Goal: Entertainment & Leisure: Consume media (video, audio)

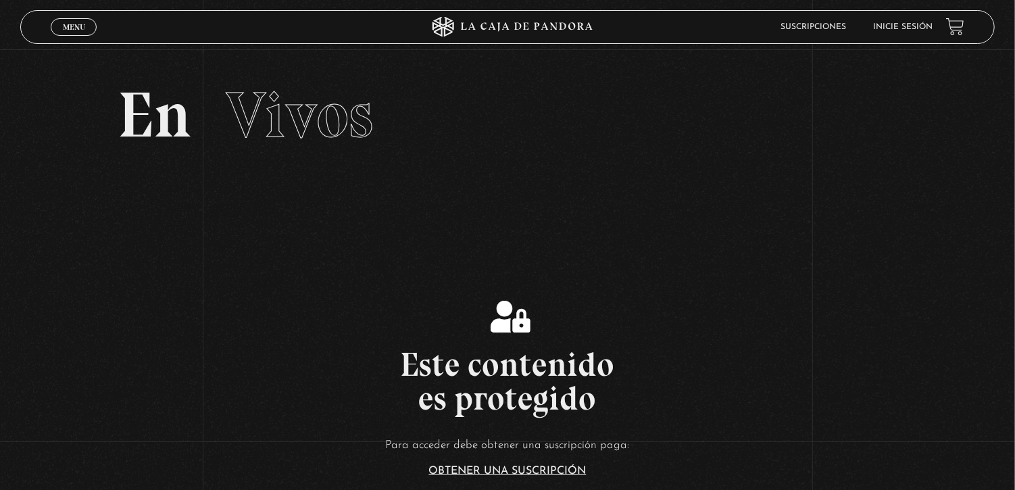
click at [897, 291] on section "Este contenido es protegido Para acceder debe obtener una suscripción paga: Obt…" at bounding box center [507, 411] width 1015 height 392
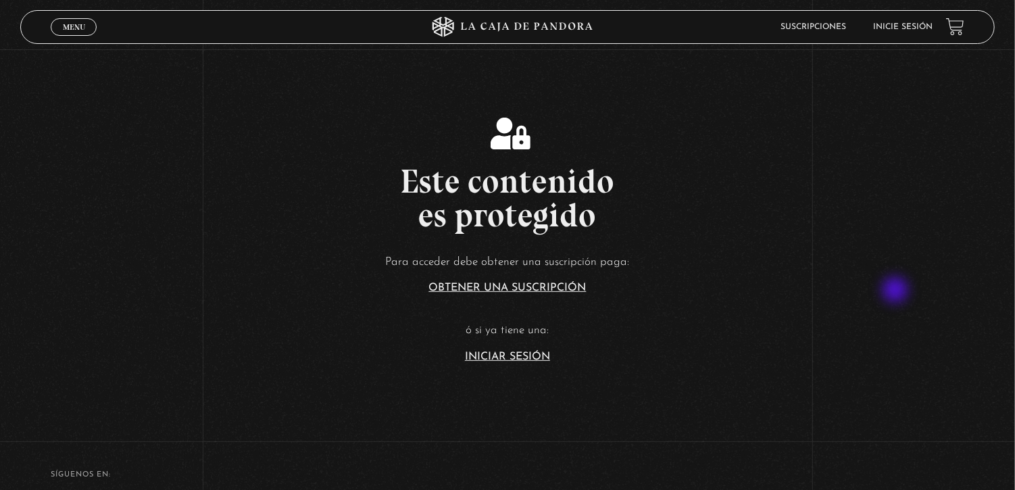
click at [515, 362] on link "Iniciar Sesión" at bounding box center [507, 357] width 85 height 11
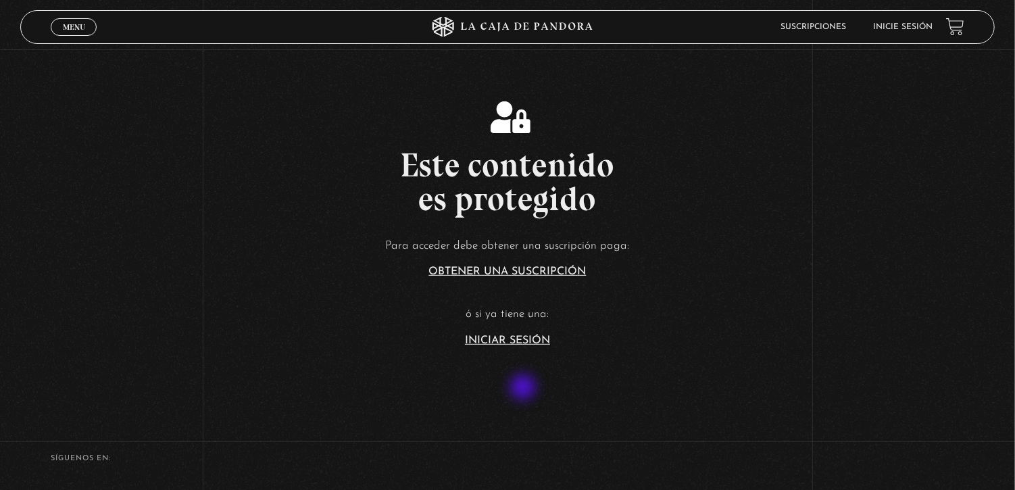
scroll to position [226, 0]
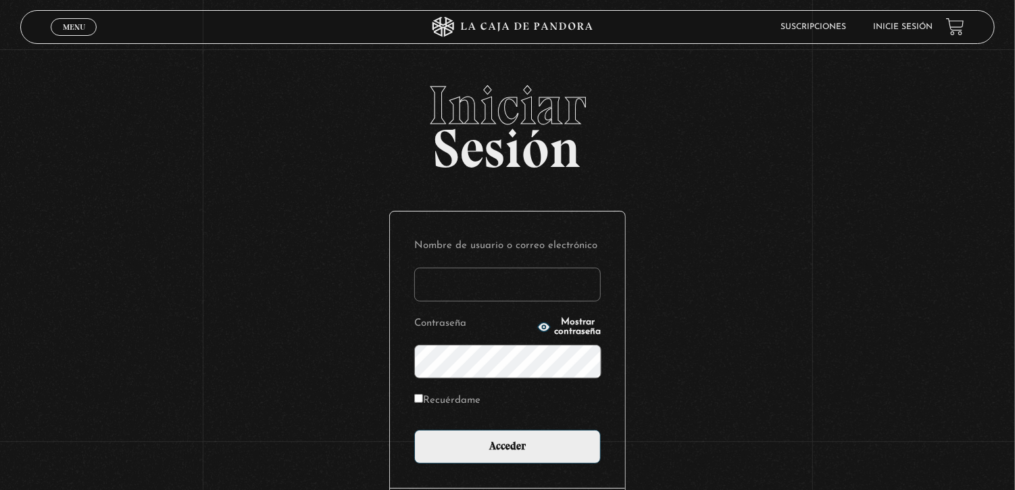
click at [541, 287] on input "Nombre de usuario o correo electrónico" at bounding box center [507, 285] width 187 height 34
type input "[EMAIL_ADDRESS][DOMAIN_NAME]"
click at [414, 430] on input "Acceder" at bounding box center [507, 447] width 187 height 34
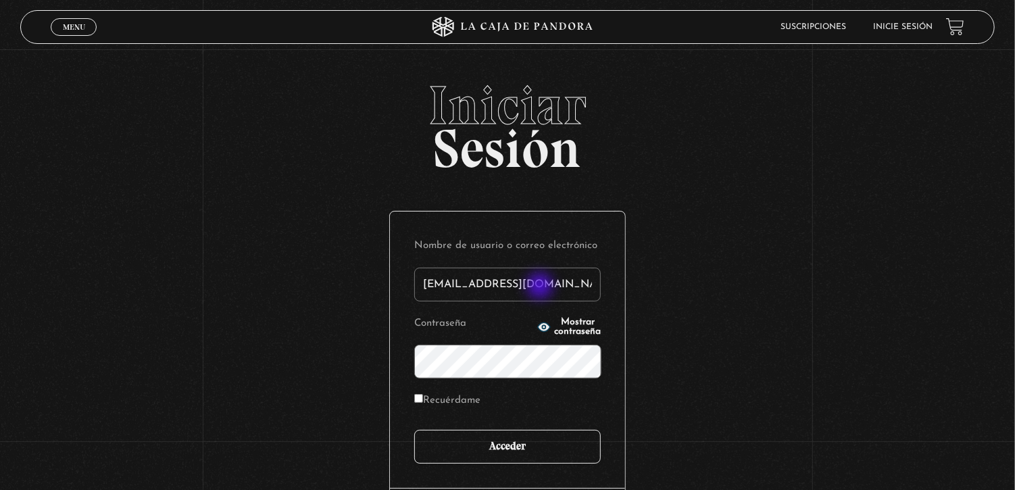
click at [550, 459] on input "Acceder" at bounding box center [507, 447] width 187 height 34
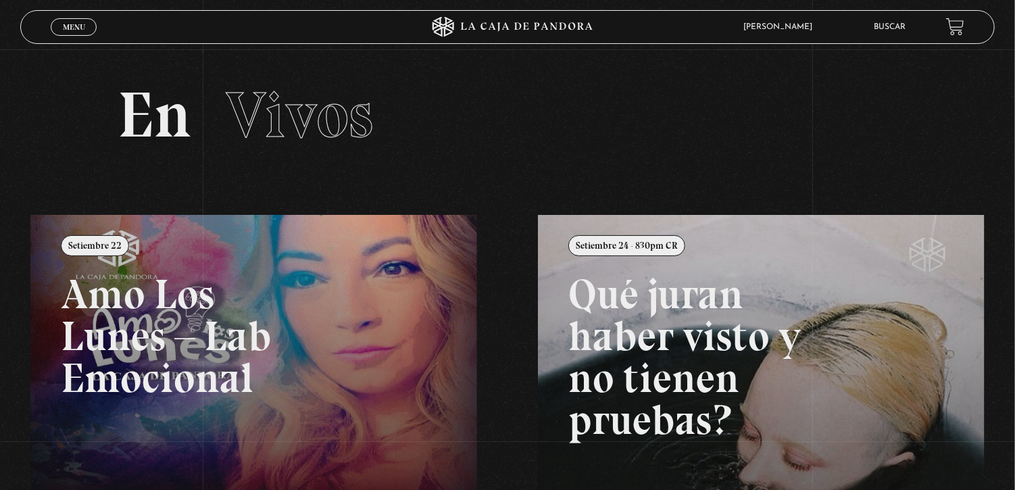
click at [74, 19] on link "Menu Cerrar" at bounding box center [74, 27] width 46 height 18
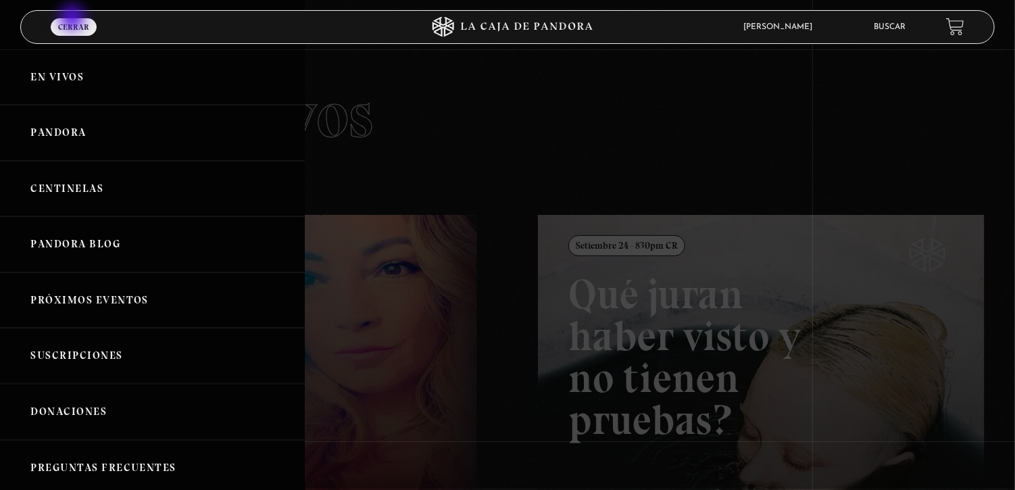
click at [195, 154] on link "Pandora" at bounding box center [152, 133] width 305 height 56
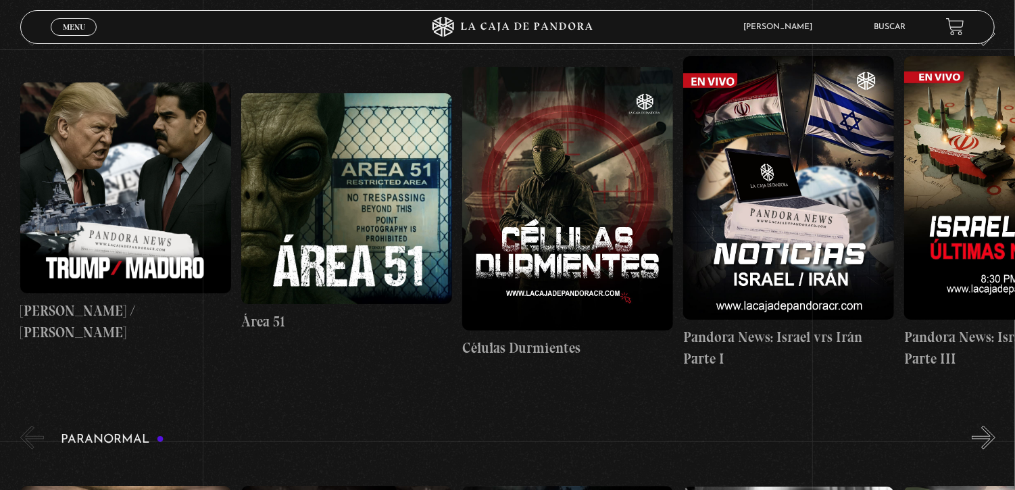
click at [75, 28] on span "Menu" at bounding box center [74, 27] width 22 height 8
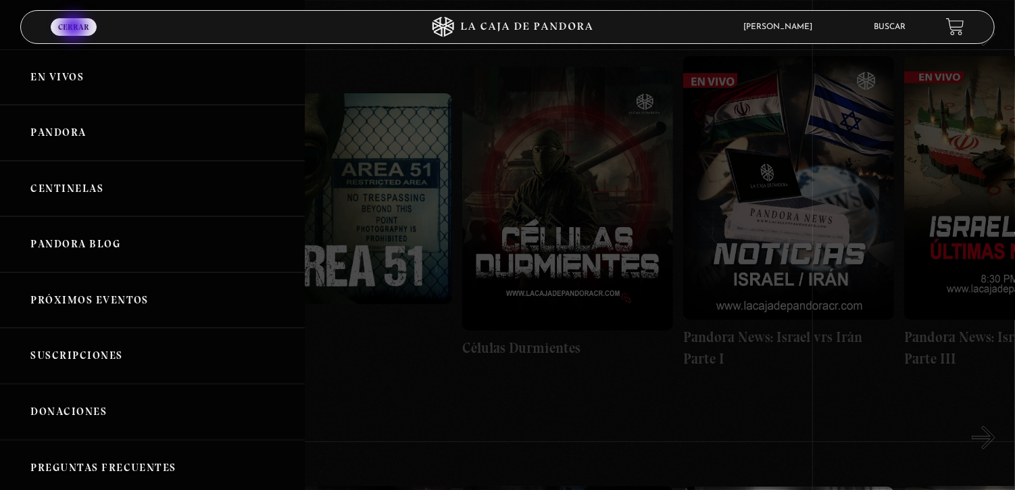
click at [201, 194] on link "Centinelas" at bounding box center [152, 189] width 305 height 56
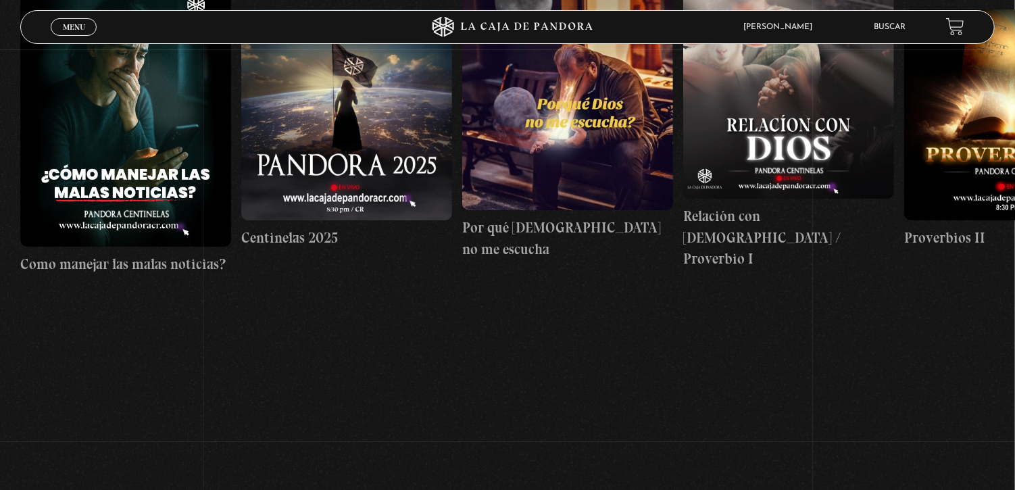
click at [77, 30] on span "Menu" at bounding box center [74, 27] width 22 height 8
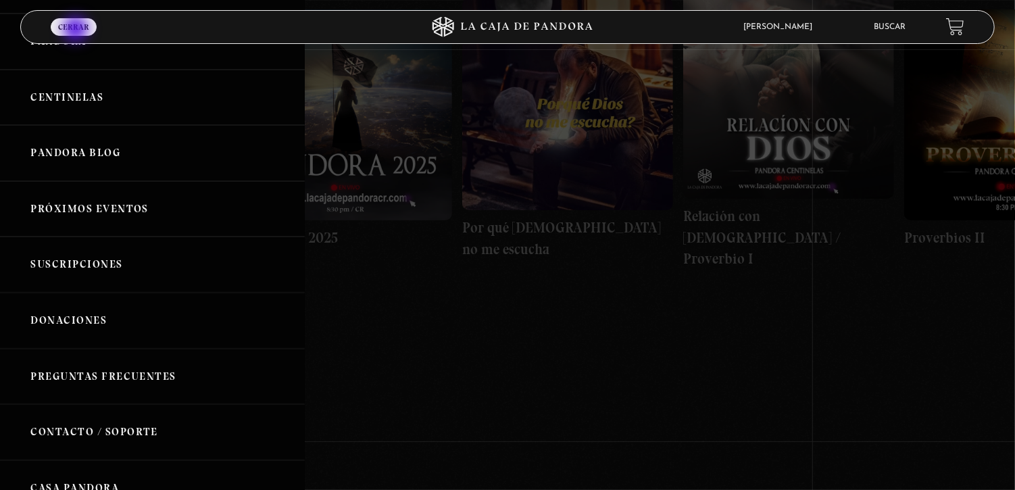
scroll to position [91, 0]
click at [216, 215] on link "Próximos Eventos" at bounding box center [152, 210] width 305 height 56
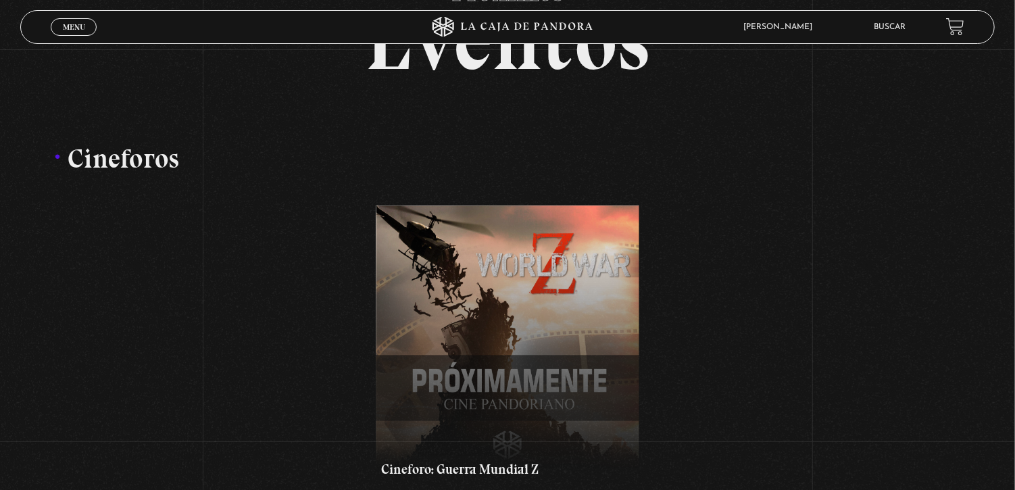
scroll to position [140, 0]
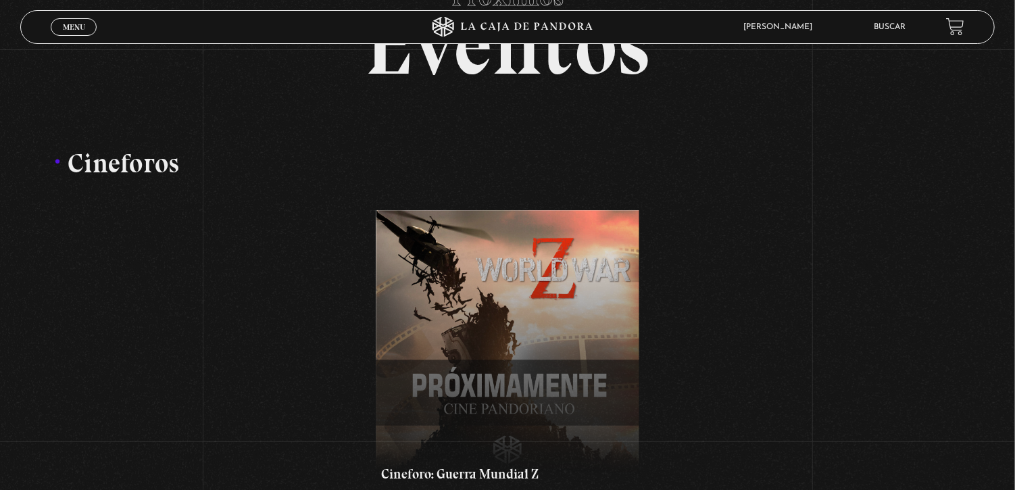
click at [74, 22] on link "Menu Cerrar" at bounding box center [74, 27] width 46 height 18
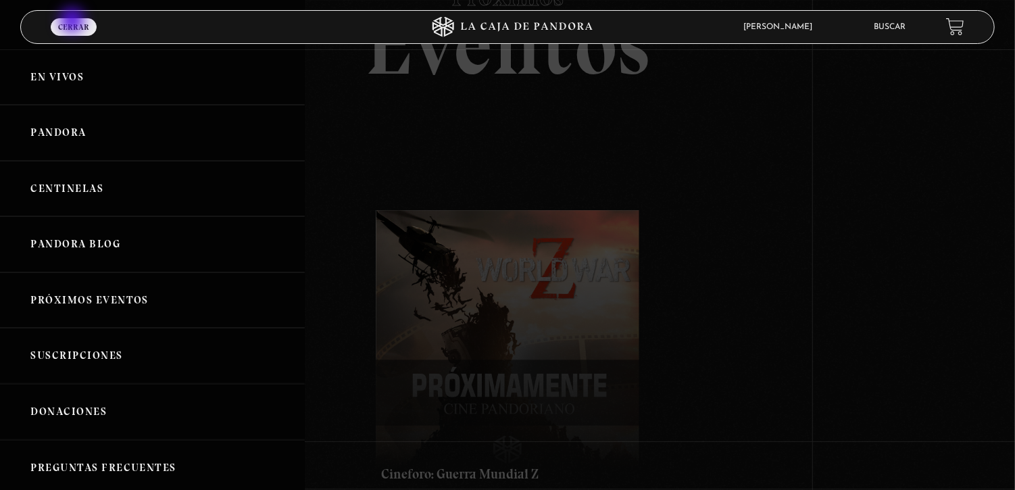
click at [208, 139] on link "Pandora" at bounding box center [152, 133] width 305 height 56
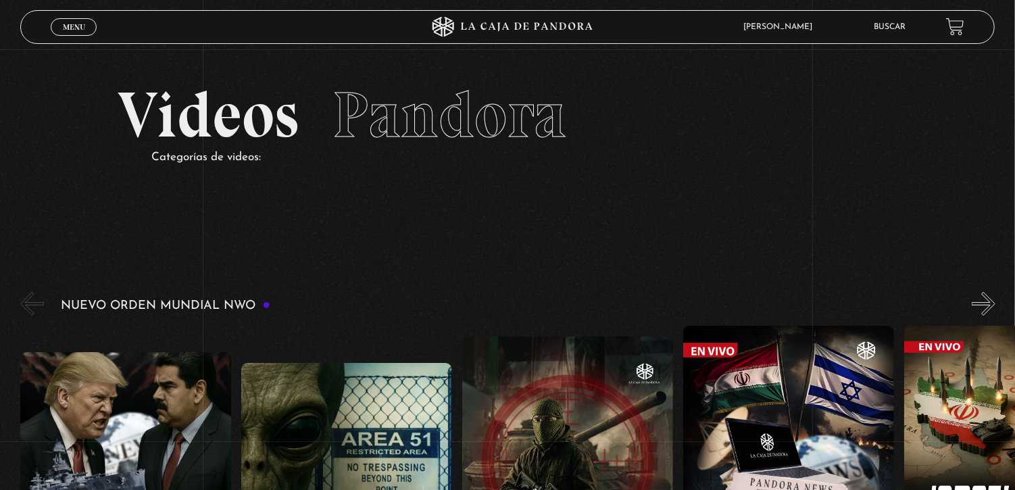
click at [505, 120] on span "Pandora" at bounding box center [450, 114] width 234 height 77
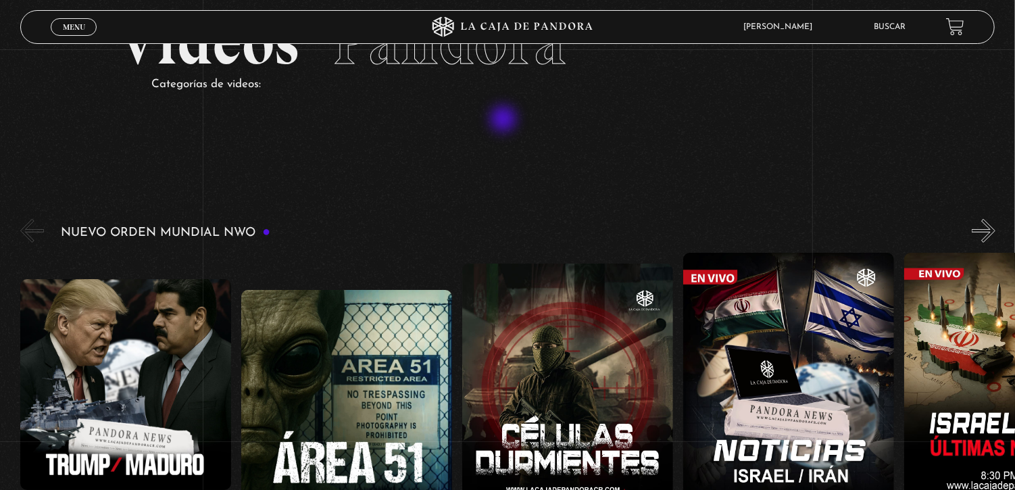
click at [646, 279] on figure at bounding box center [567, 396] width 211 height 264
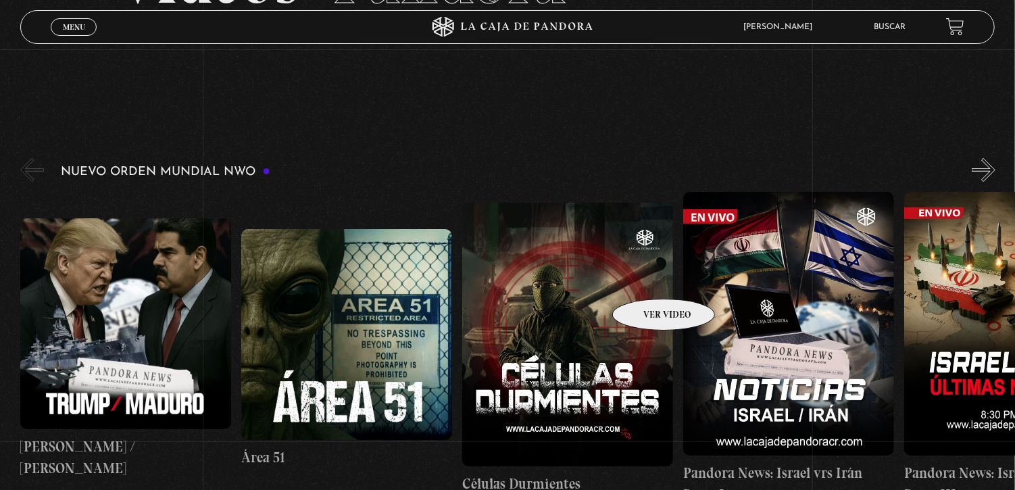
scroll to position [145, 0]
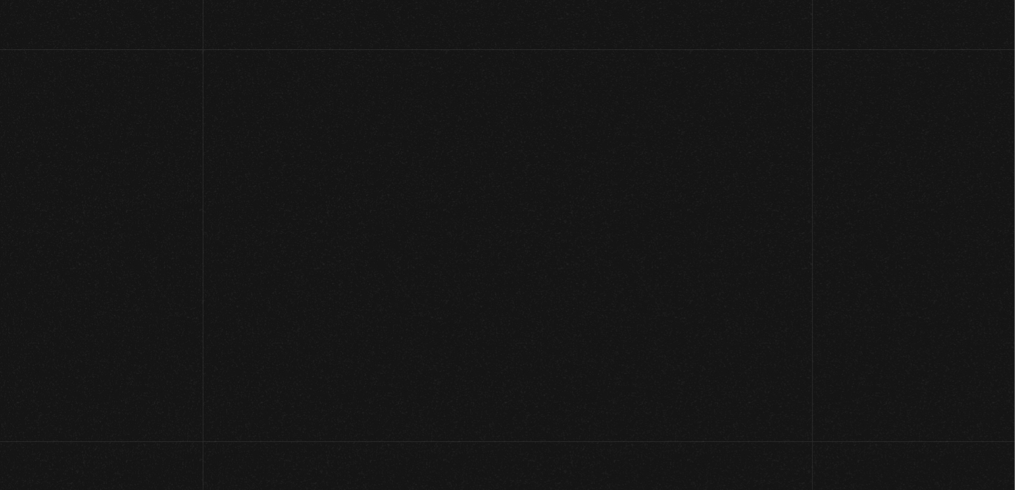
scroll to position [52, 0]
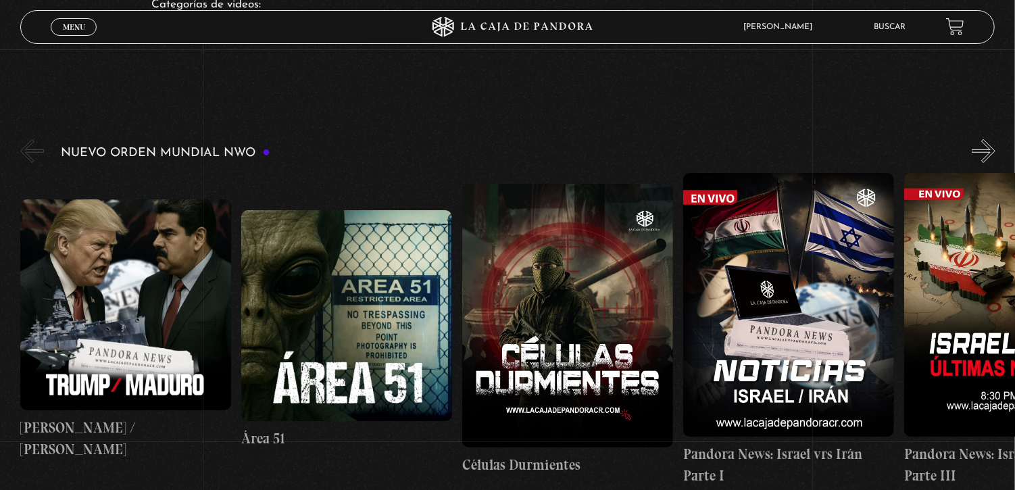
click at [386, 325] on figure at bounding box center [346, 315] width 211 height 211
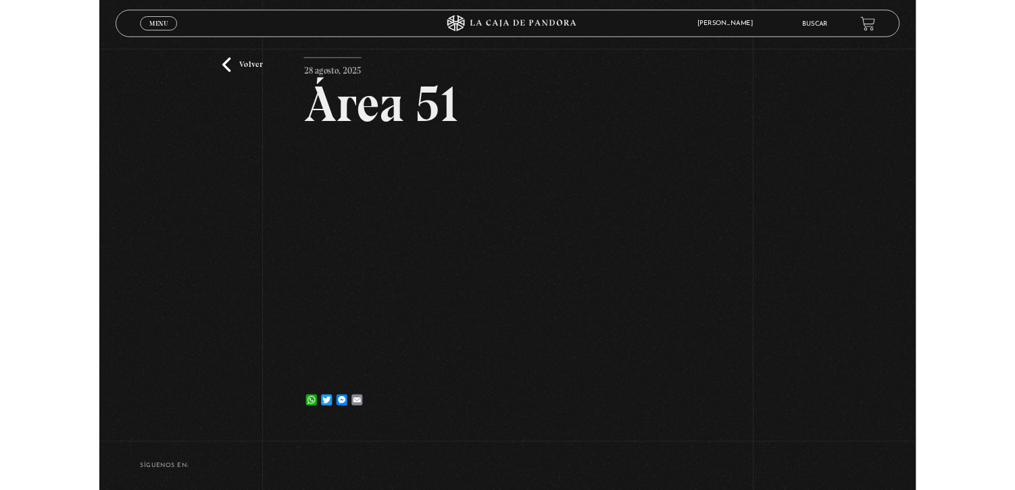
scroll to position [110, 0]
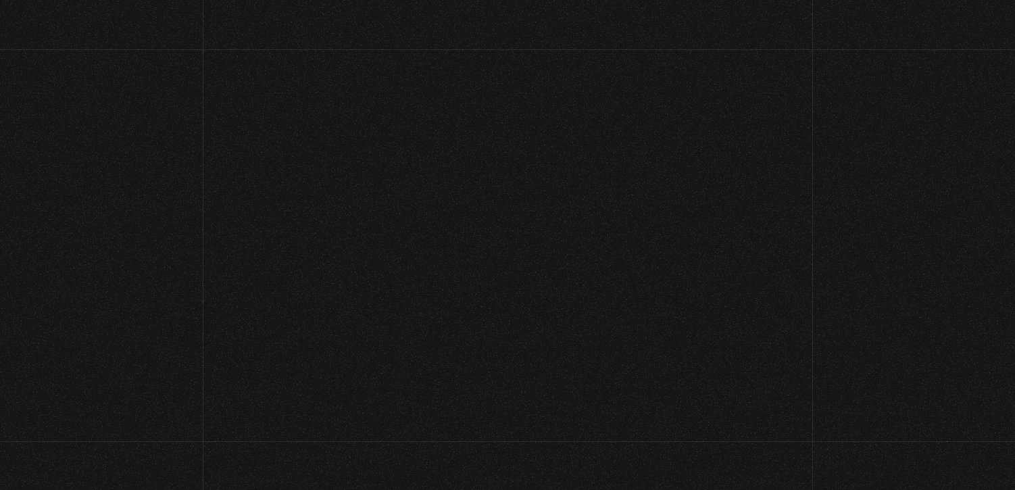
scroll to position [160, 0]
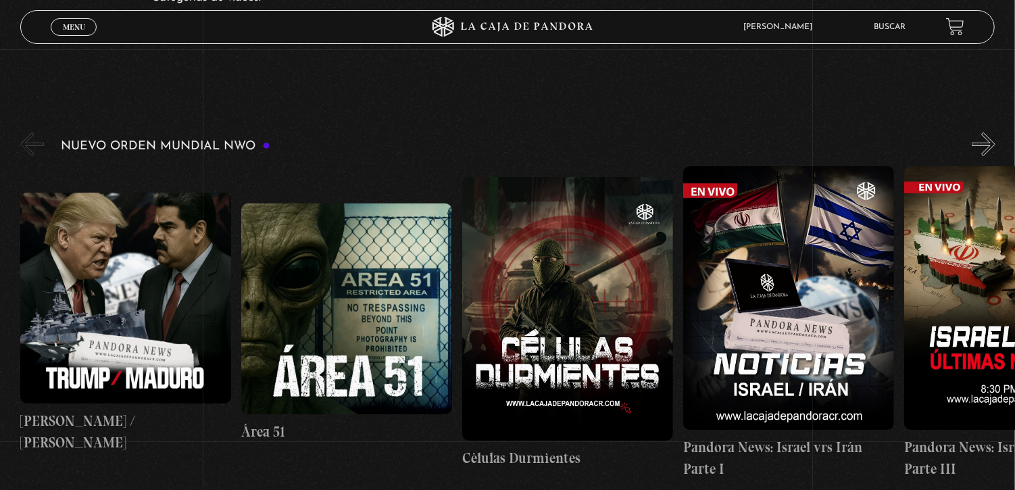
click at [374, 316] on figure at bounding box center [346, 308] width 211 height 211
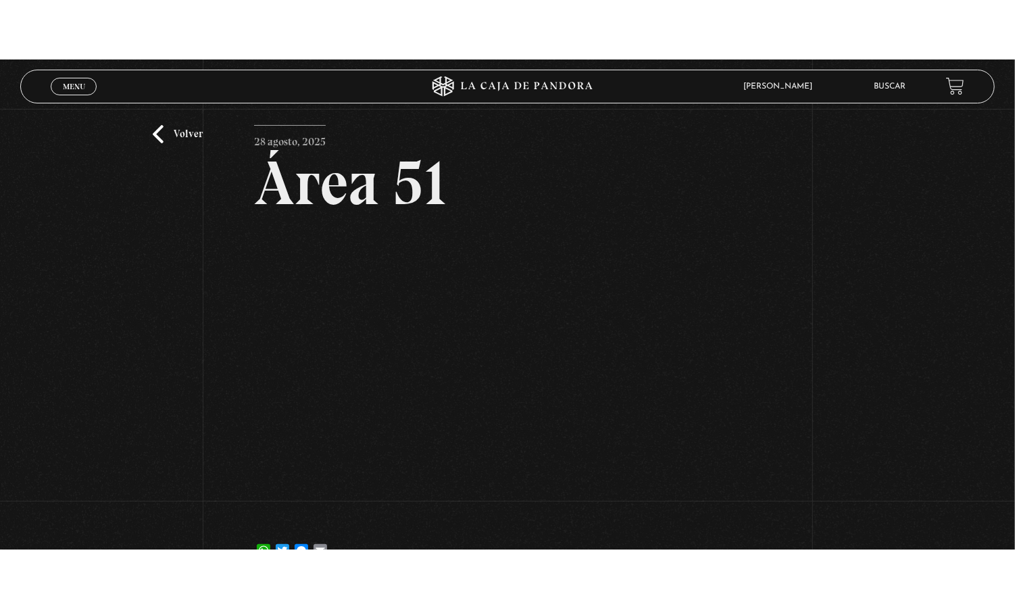
scroll to position [40, 0]
